Goal: Find specific page/section

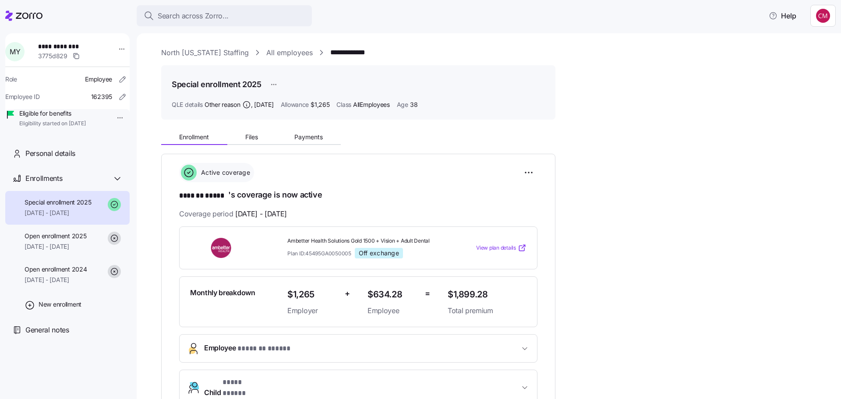
click at [33, 15] on icon at bounding box center [29, 16] width 27 height 6
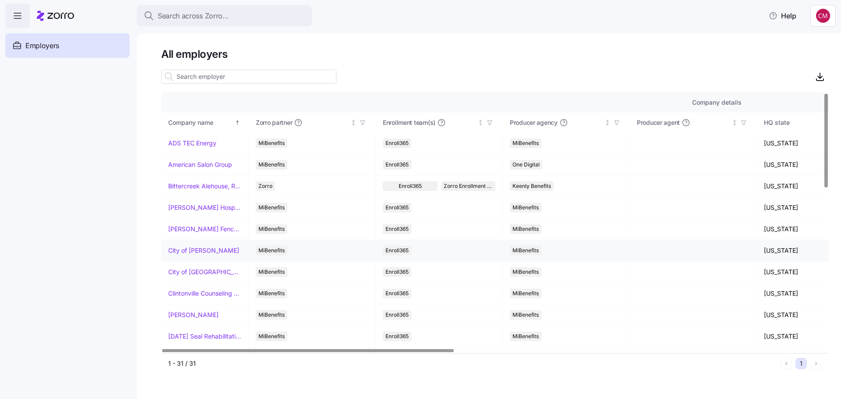
click at [202, 248] on link "City of [PERSON_NAME]" at bounding box center [203, 250] width 71 height 9
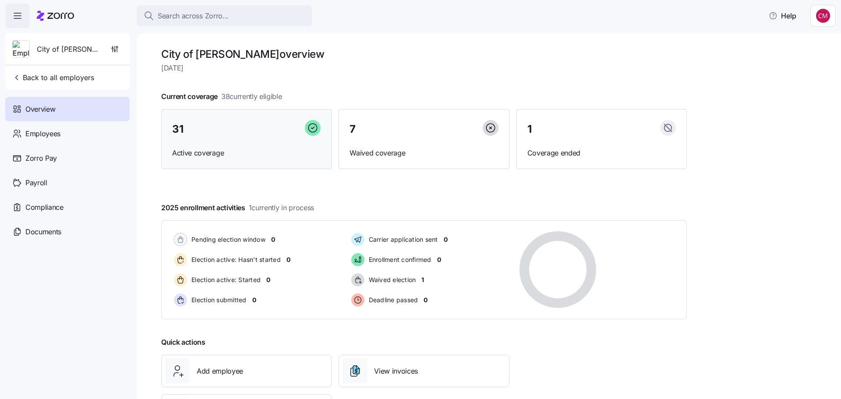
click at [196, 142] on div "31 Active coverage" at bounding box center [246, 139] width 170 height 60
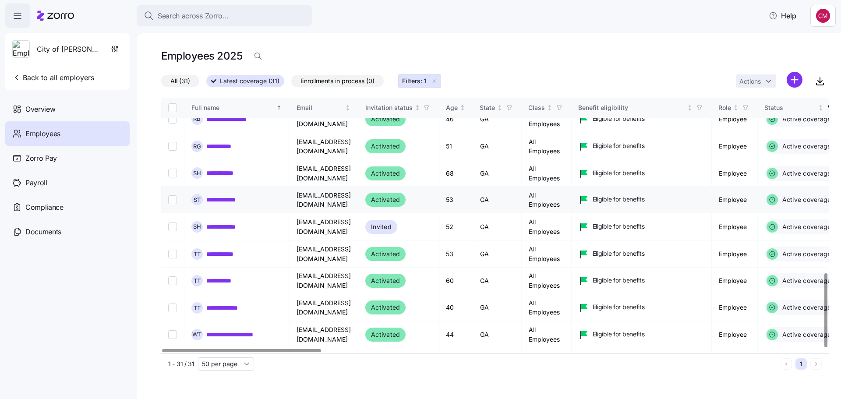
scroll to position [604, 0]
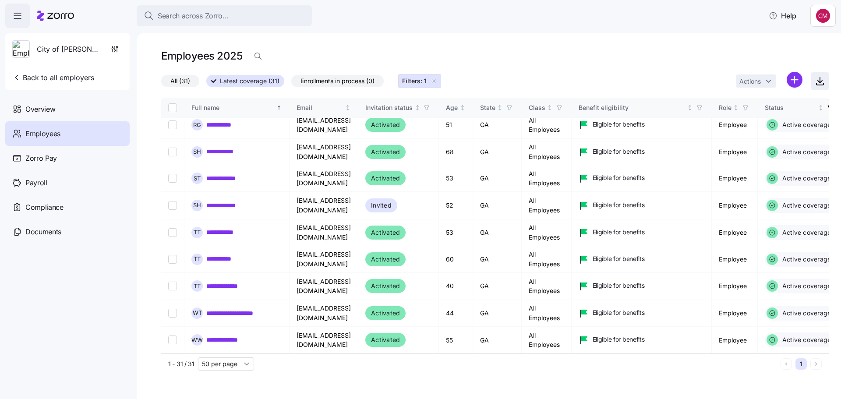
click at [819, 78] on icon "button" at bounding box center [820, 81] width 11 height 11
click at [164, 352] on div at bounding box center [241, 350] width 159 height 3
